Goal: Task Accomplishment & Management: Use online tool/utility

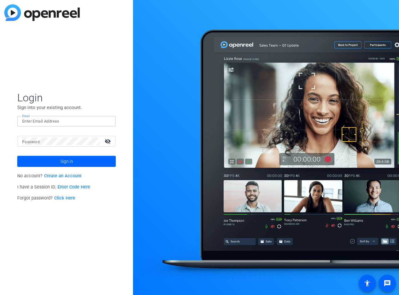
click at [53, 123] on input "Email" at bounding box center [66, 121] width 89 height 7
type input "[PERSON_NAME][EMAIL_ADDRESS][DOMAIN_NAME]"
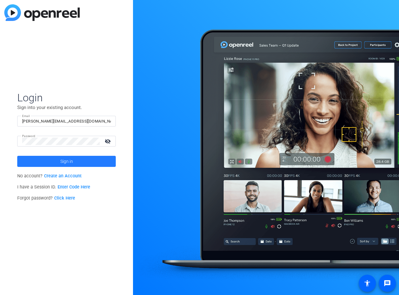
click at [85, 160] on span at bounding box center [66, 161] width 99 height 15
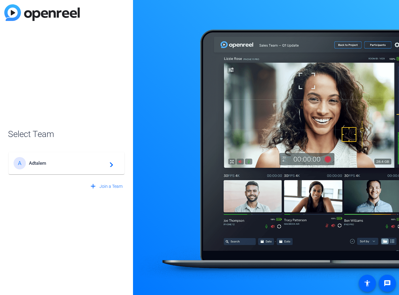
click at [76, 162] on span "Adtalem" at bounding box center [67, 164] width 77 height 6
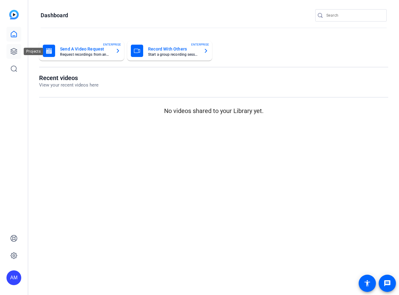
click at [14, 50] on icon at bounding box center [13, 51] width 7 height 7
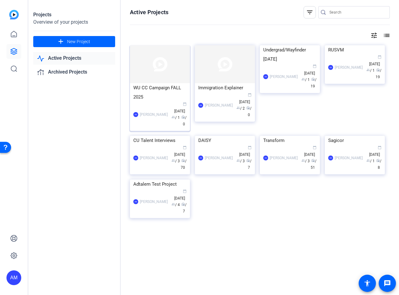
click at [167, 99] on div "WU CC Campaign FALL 2025" at bounding box center [159, 92] width 53 height 18
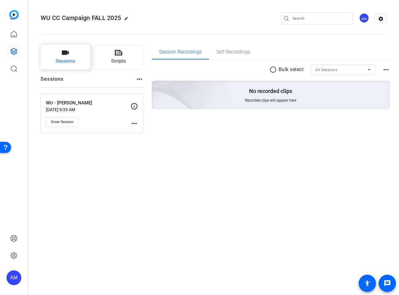
click at [69, 57] on button "Sessions" at bounding box center [66, 57] width 50 height 25
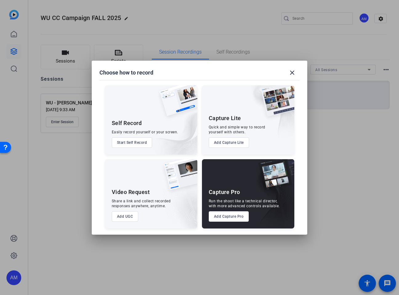
click at [235, 216] on button "Add Capture Pro" at bounding box center [229, 216] width 40 height 10
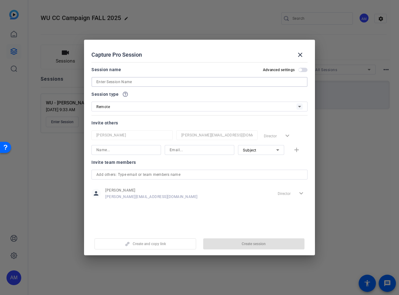
click at [127, 83] on input at bounding box center [199, 81] width 206 height 7
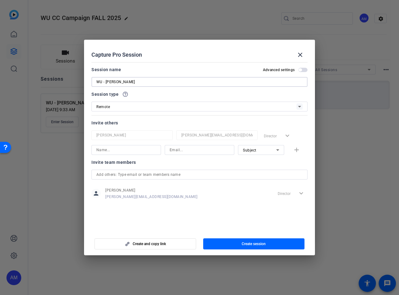
type input "WU - [PERSON_NAME]"
click at [250, 242] on span "Create session" at bounding box center [254, 244] width 24 height 5
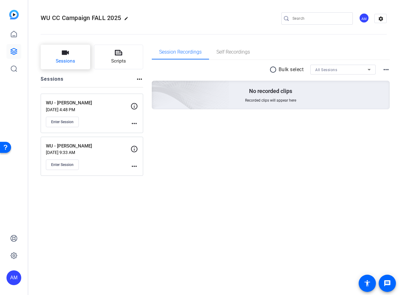
click at [67, 61] on span "Sessions" at bounding box center [65, 61] width 19 height 7
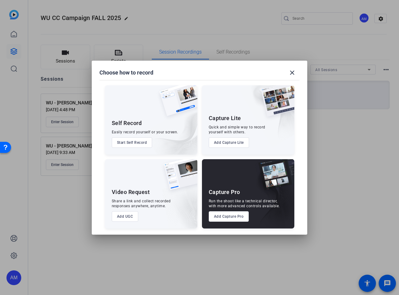
click at [234, 217] on button "Add Capture Pro" at bounding box center [229, 216] width 40 height 10
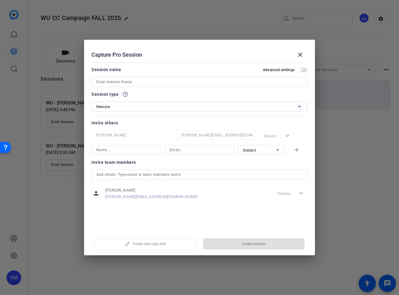
click at [130, 84] on input at bounding box center [199, 81] width 206 height 7
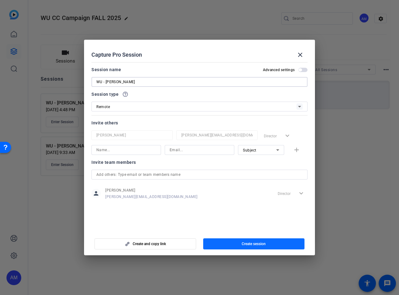
type input "WU - [PERSON_NAME]"
click at [239, 244] on span "button" at bounding box center [254, 244] width 102 height 15
